Goal: Information Seeking & Learning: Learn about a topic

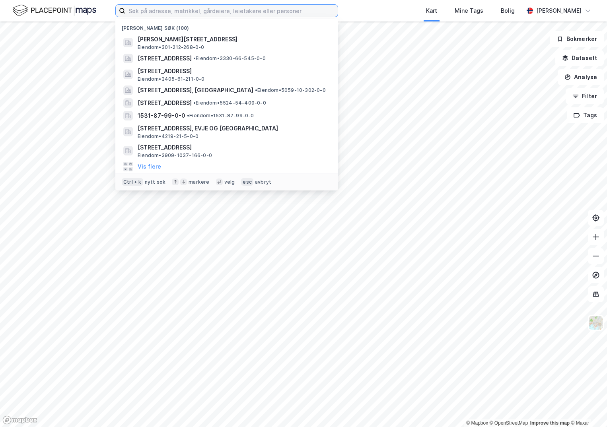
click at [142, 12] on input at bounding box center [231, 11] width 213 height 12
paste input "5006-96/549/0/0"
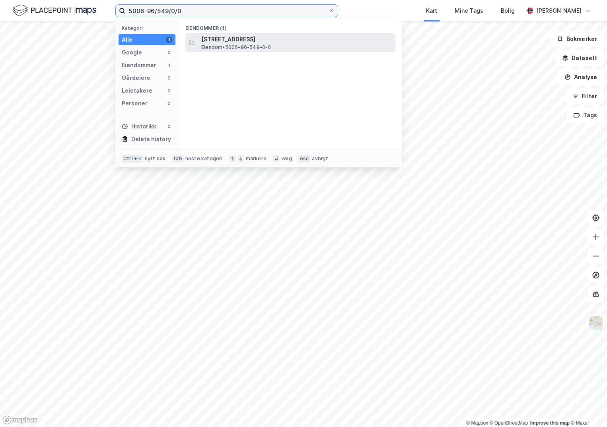
type input "5006-96/549/0/0"
click at [235, 42] on span "[STREET_ADDRESS]" at bounding box center [296, 40] width 191 height 10
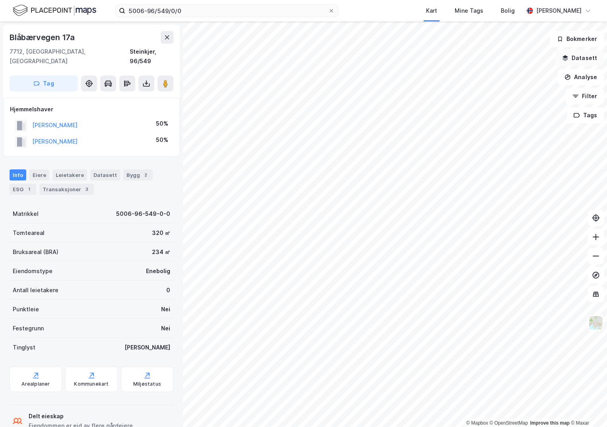
click at [582, 59] on button "Datasett" at bounding box center [580, 58] width 49 height 16
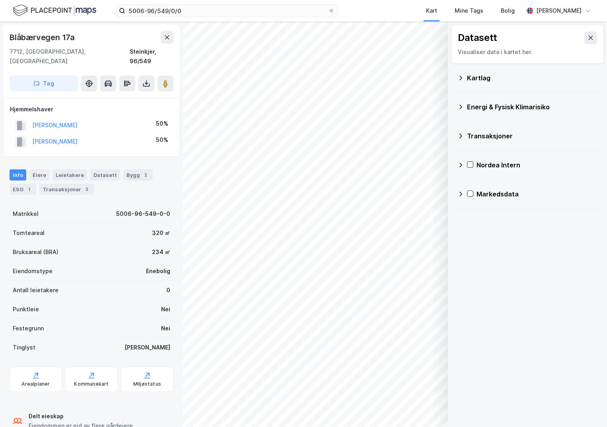
click at [464, 80] on div "Kartlag" at bounding box center [528, 77] width 140 height 19
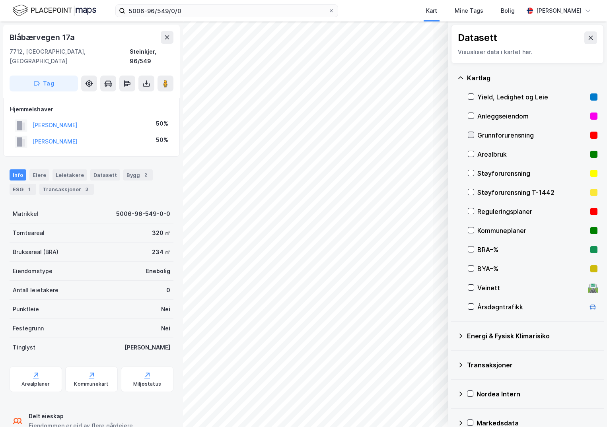
click at [472, 134] on icon at bounding box center [471, 135] width 6 height 6
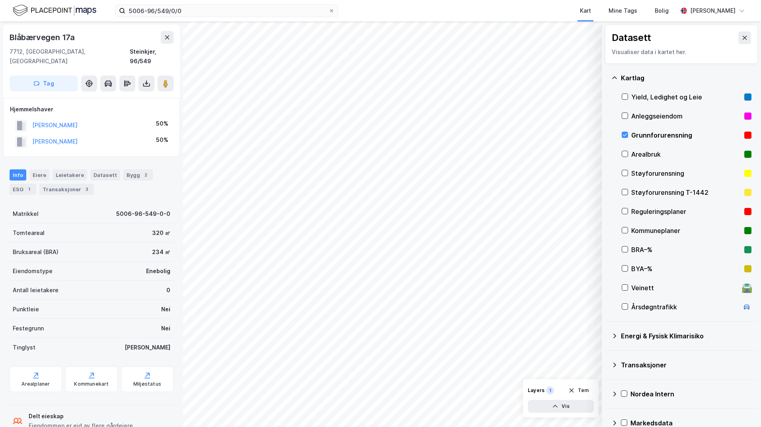
click at [607, 337] on icon at bounding box center [614, 336] width 6 height 6
click at [607, 355] on icon at bounding box center [635, 355] width 6 height 6
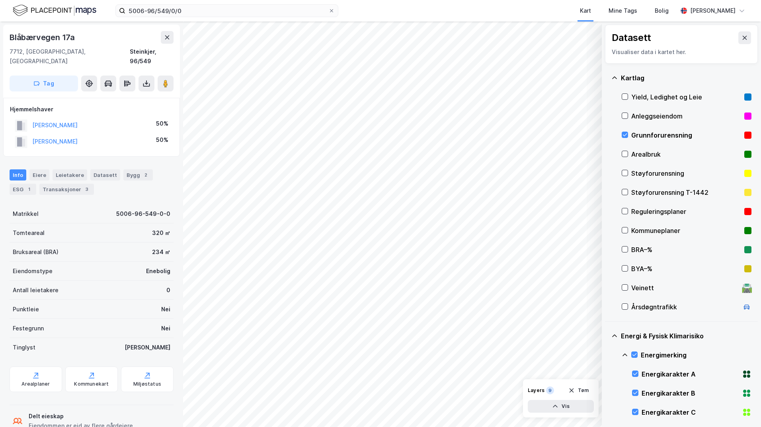
click at [607, 356] on icon at bounding box center [625, 355] width 6 height 6
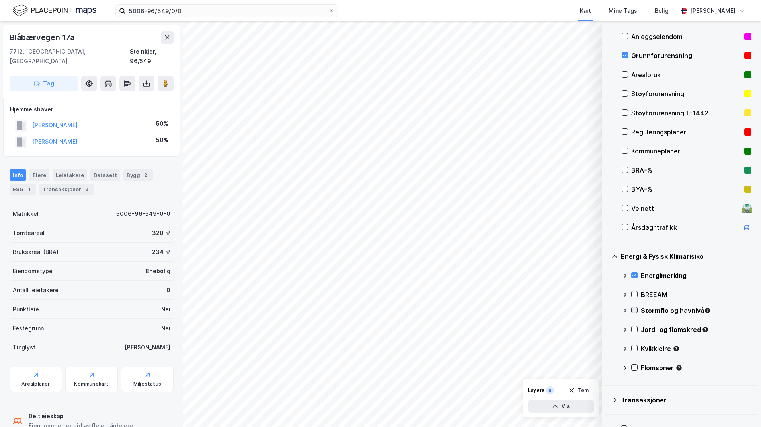
click at [607, 312] on icon at bounding box center [635, 311] width 6 height 6
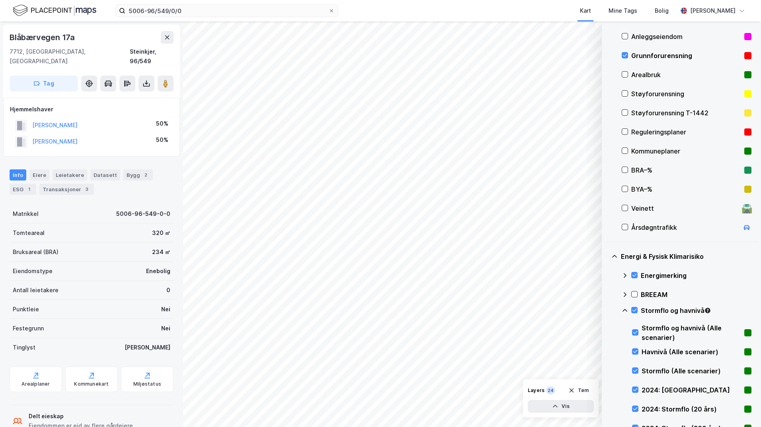
click at [607, 312] on icon at bounding box center [625, 311] width 6 height 6
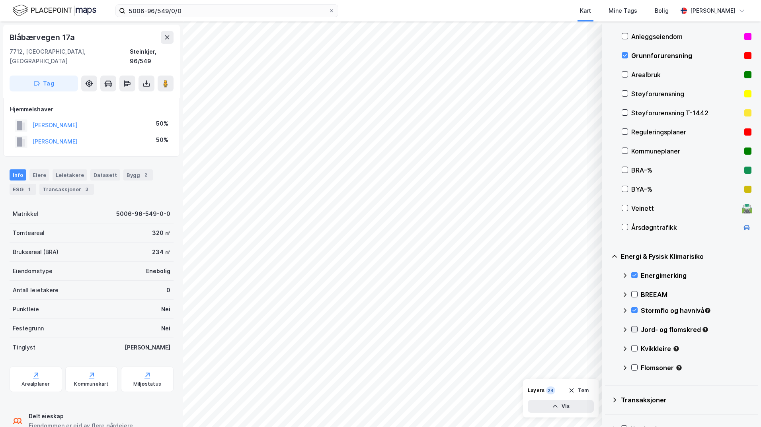
click at [607, 330] on icon at bounding box center [634, 329] width 4 height 3
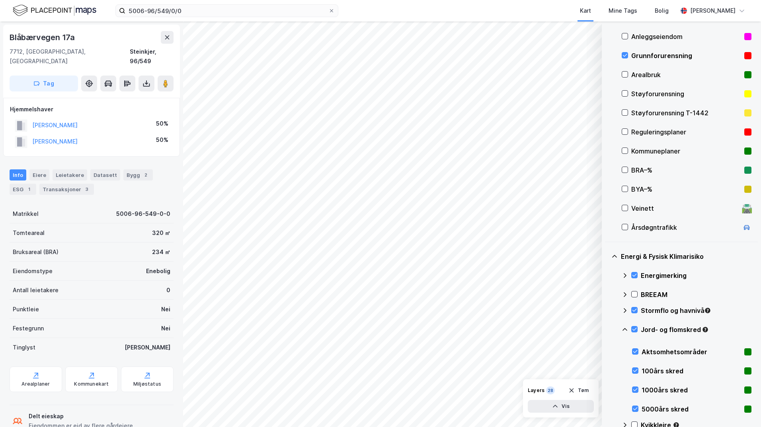
click at [607, 331] on icon at bounding box center [625, 330] width 6 height 6
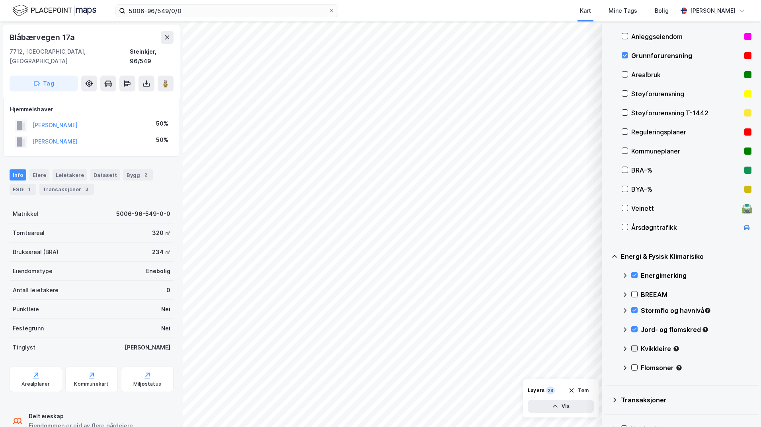
click at [607, 349] on icon at bounding box center [635, 349] width 6 height 6
click at [607, 348] on icon at bounding box center [625, 349] width 6 height 6
click at [607, 367] on icon at bounding box center [635, 368] width 6 height 6
click at [607, 367] on icon at bounding box center [625, 368] width 6 height 6
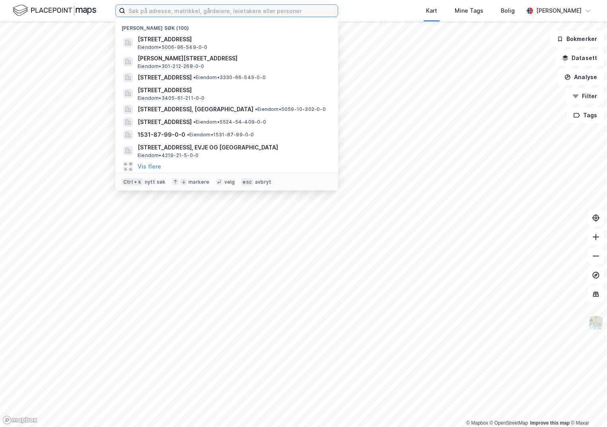
click at [150, 12] on input at bounding box center [231, 11] width 213 height 12
paste input "3909-5001/658/0/0"
type input "3909-5001/658/0/0"
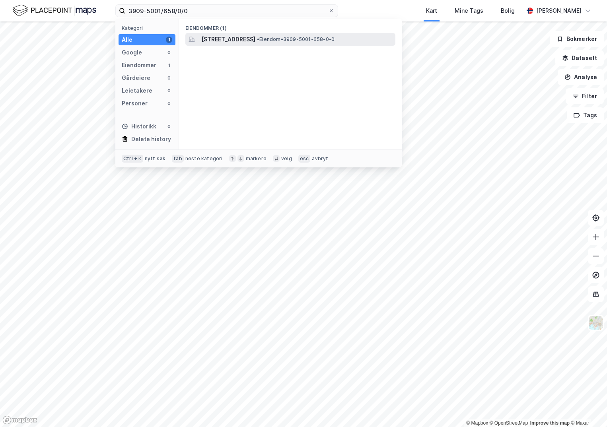
click at [228, 40] on span "Liaveien 19, 3292, STAVERN, LARVIK" at bounding box center [228, 40] width 54 height 10
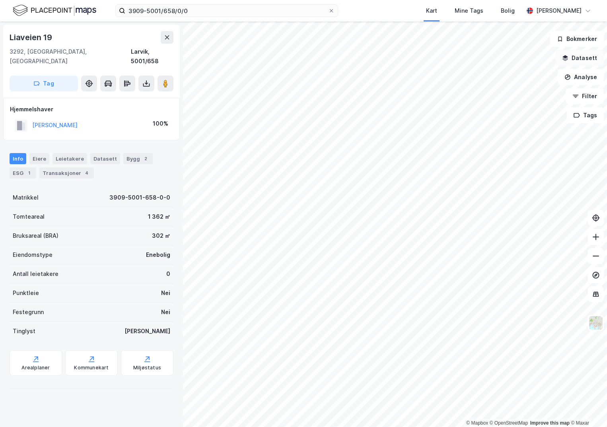
click at [582, 60] on button "Datasett" at bounding box center [580, 58] width 49 height 16
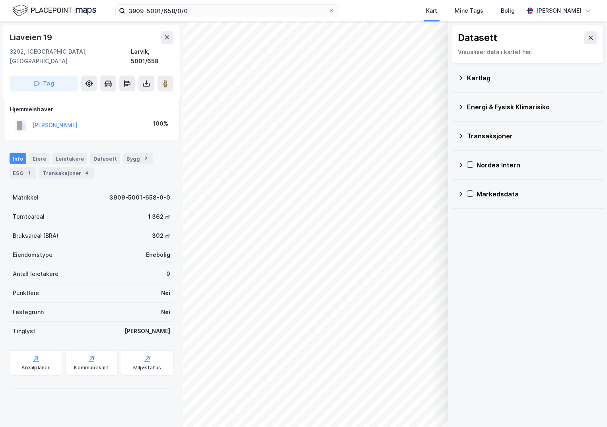
click at [475, 78] on div "Kartlag" at bounding box center [532, 78] width 131 height 10
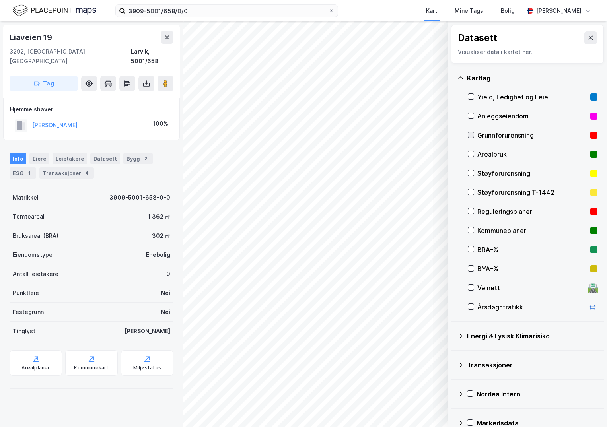
click at [470, 137] on icon at bounding box center [471, 135] width 6 height 6
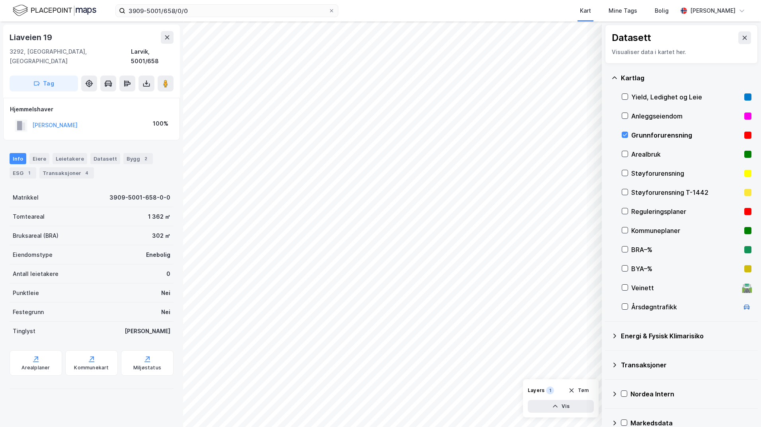
scroll to position [14, 0]
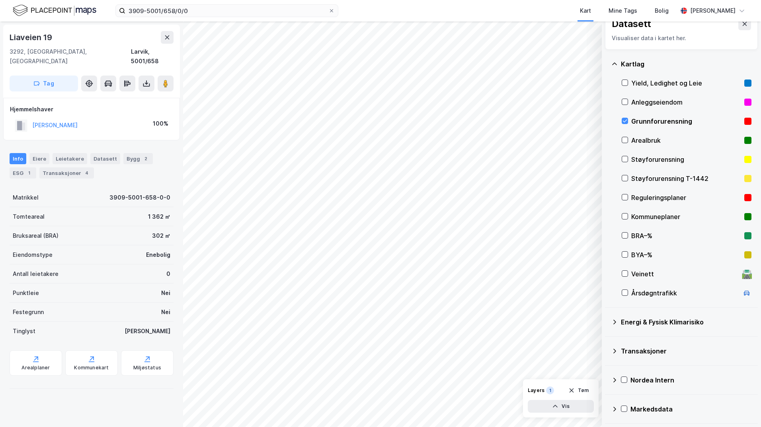
click at [607, 323] on icon at bounding box center [614, 322] width 3 height 5
click at [607, 342] on div at bounding box center [634, 341] width 6 height 6
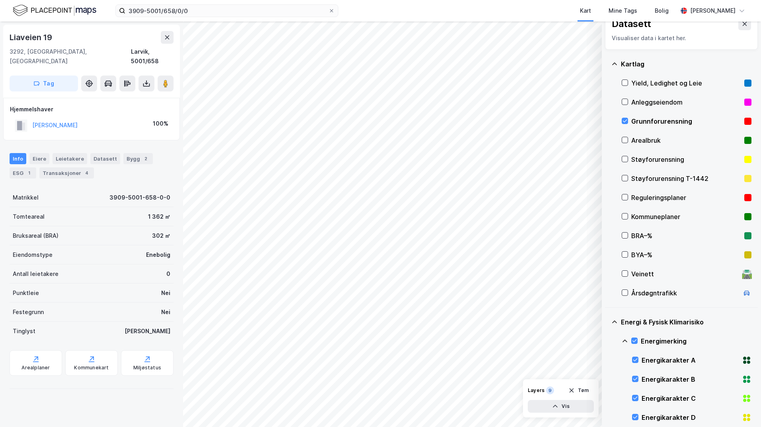
drag, startPoint x: 625, startPoint y: 341, endPoint x: 628, endPoint y: 337, distance: 5.2
click at [607, 341] on icon at bounding box center [625, 341] width 6 height 6
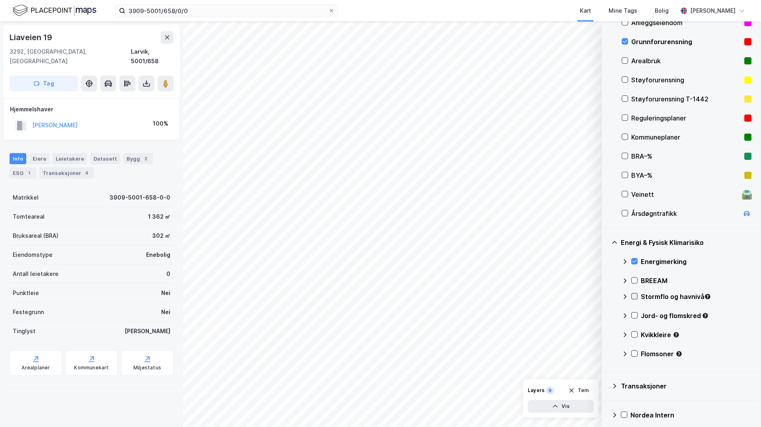
click at [607, 296] on icon at bounding box center [635, 297] width 6 height 6
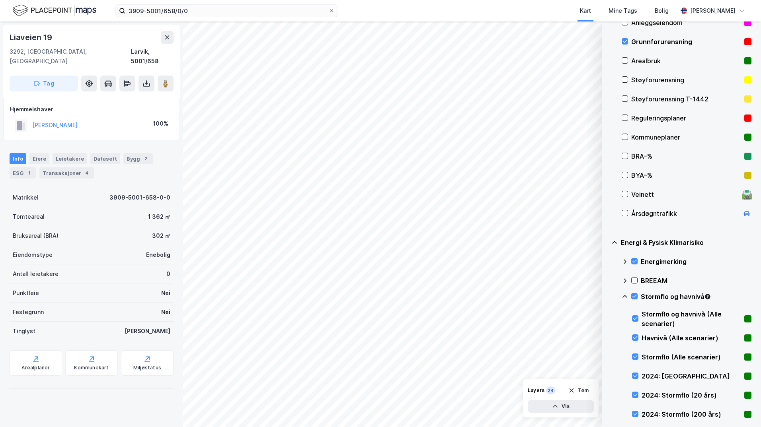
click at [607, 297] on icon at bounding box center [625, 297] width 6 height 6
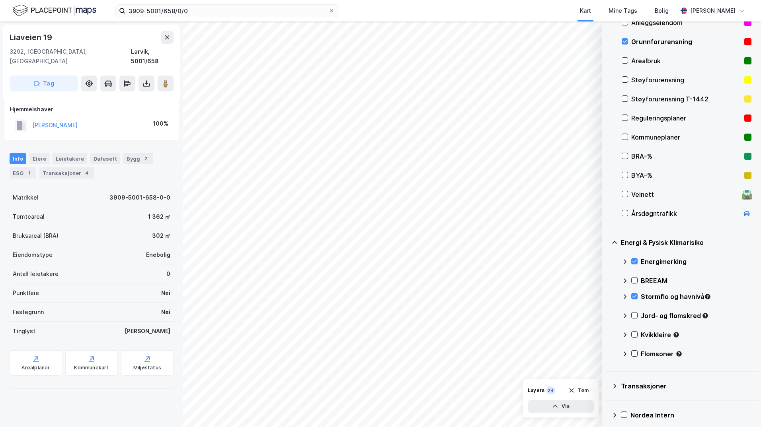
click at [607, 316] on div "Jord- og flomskred" at bounding box center [687, 319] width 130 height 19
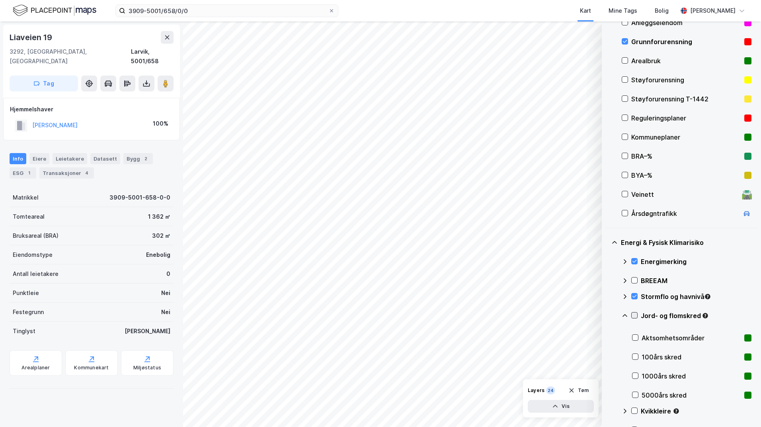
click at [607, 316] on icon at bounding box center [635, 316] width 6 height 6
click at [607, 318] on div "Energi & Fysisk Klimarisiko Energimerking BREEAM Stormflo og havnivå Jord- og f…" at bounding box center [681, 338] width 153 height 220
click at [607, 317] on icon at bounding box center [625, 316] width 6 height 6
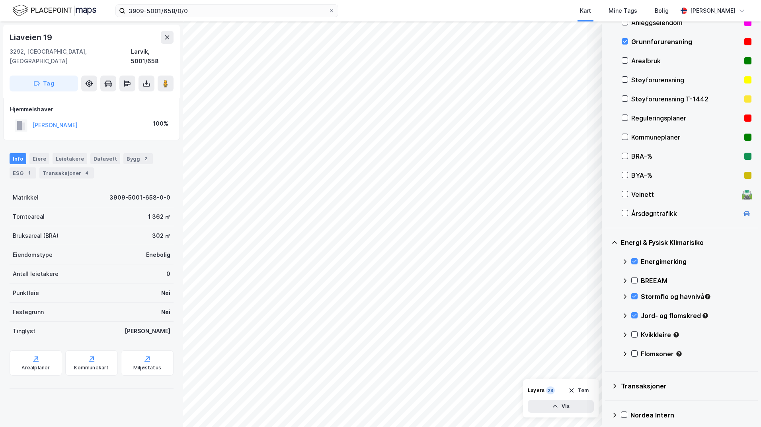
drag, startPoint x: 633, startPoint y: 336, endPoint x: 628, endPoint y: 336, distance: 4.8
click at [607, 336] on icon at bounding box center [635, 335] width 6 height 6
click at [607, 334] on icon at bounding box center [625, 335] width 6 height 6
click at [607, 353] on icon at bounding box center [635, 354] width 6 height 6
click at [607, 355] on icon at bounding box center [625, 354] width 6 height 6
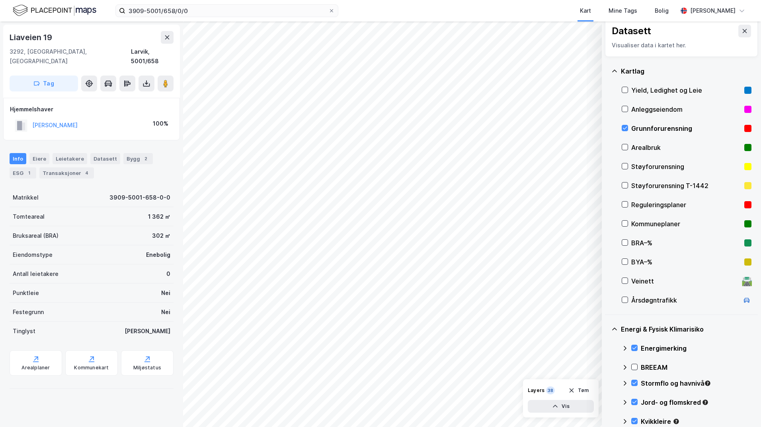
scroll to position [0, 0]
